Goal: Find specific page/section: Find specific page/section

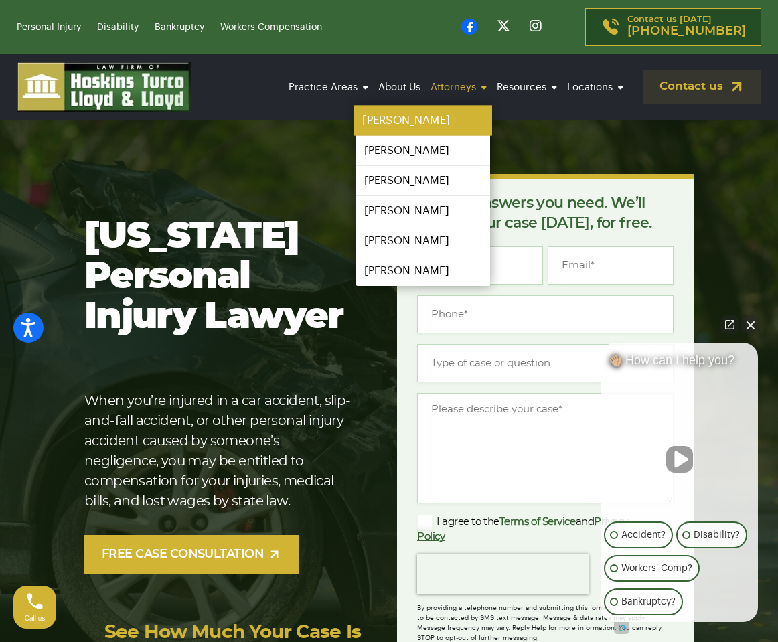
click at [426, 127] on link "[PERSON_NAME]" at bounding box center [423, 121] width 138 height 30
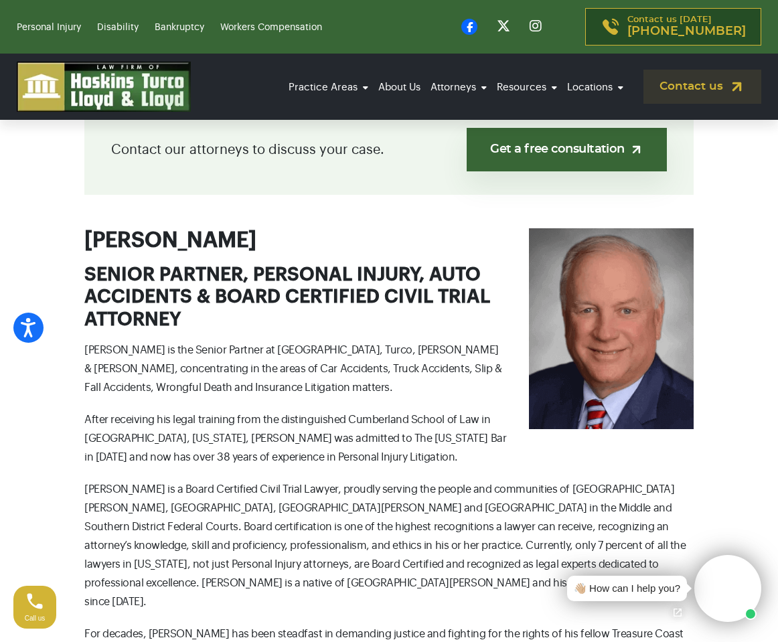
scroll to position [374, 0]
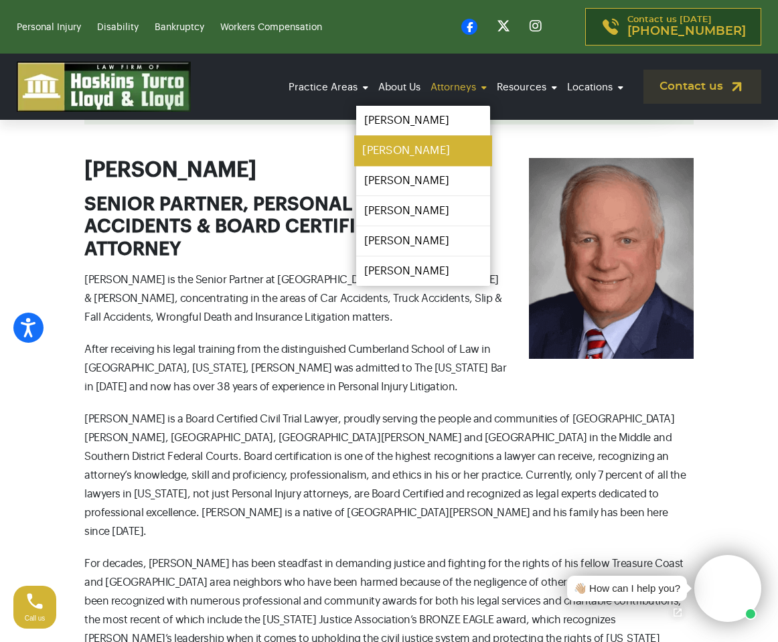
click at [419, 149] on link "[PERSON_NAME]" at bounding box center [423, 151] width 138 height 30
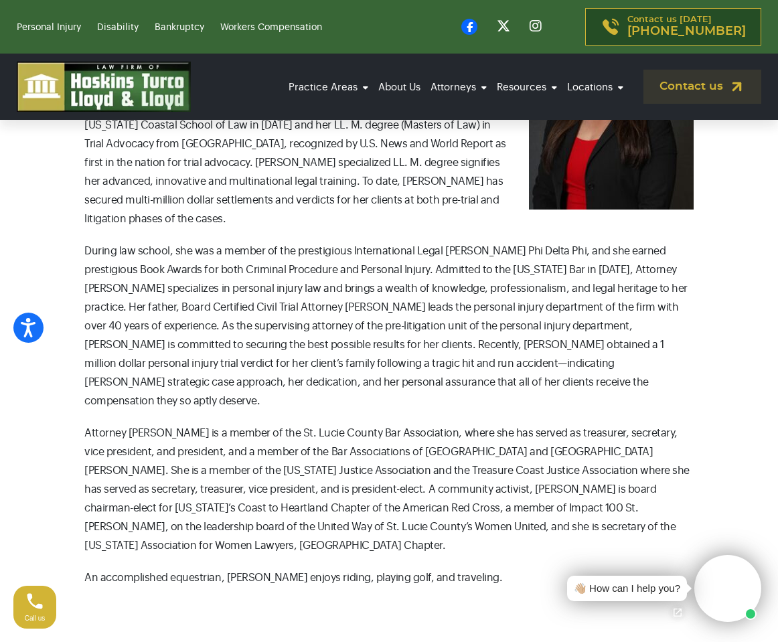
scroll to position [568, 0]
